Goal: Information Seeking & Learning: Learn about a topic

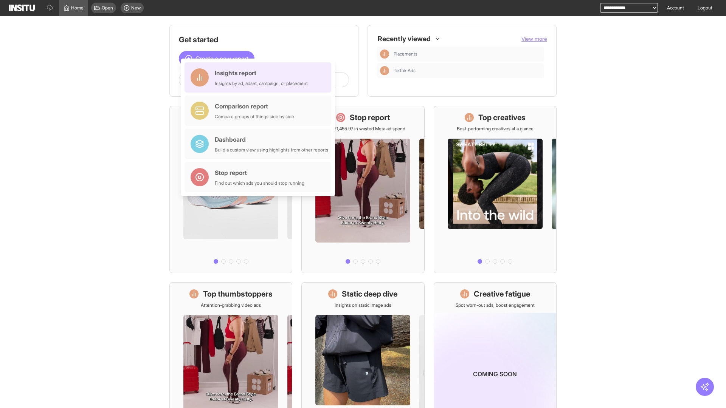
click at [260, 78] on div "Insights report Insights by ad, adset, campaign, or placement" at bounding box center [261, 77] width 93 height 18
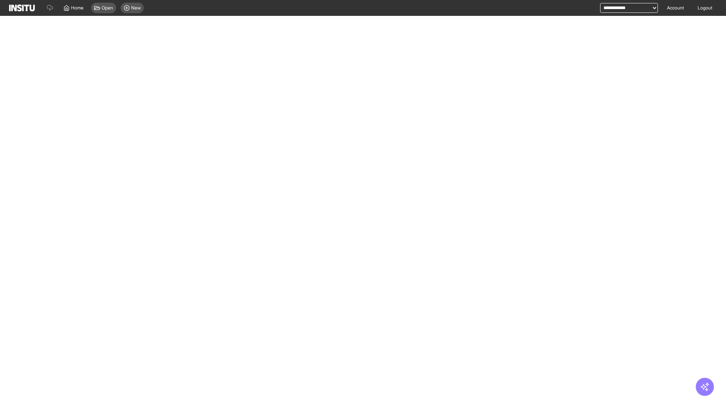
select select "**"
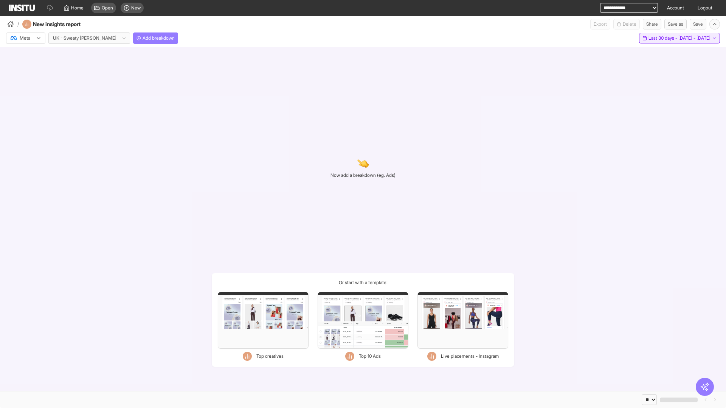
click at [664, 38] on span "Last 30 days - [DATE] - [DATE]" at bounding box center [680, 38] width 62 height 6
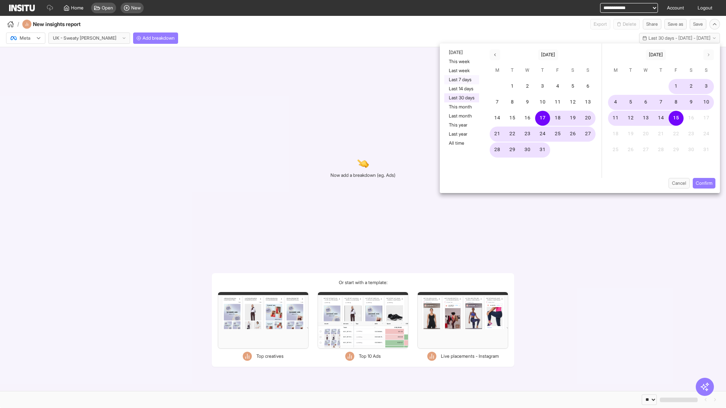
click at [461, 80] on button "Last 7 days" at bounding box center [461, 79] width 35 height 9
